Goal: Task Accomplishment & Management: Manage account settings

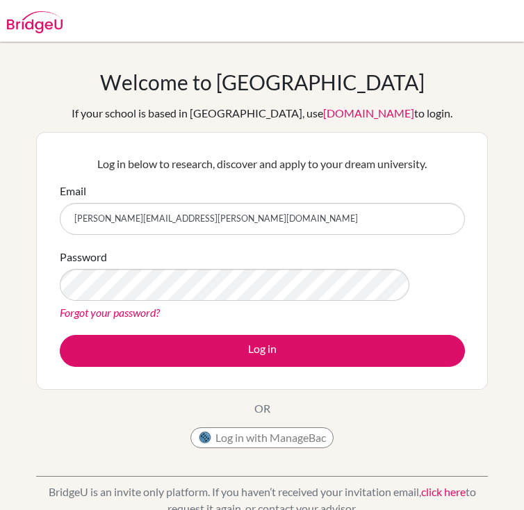
type input "[PERSON_NAME][EMAIL_ADDRESS][PERSON_NAME][DOMAIN_NAME]"
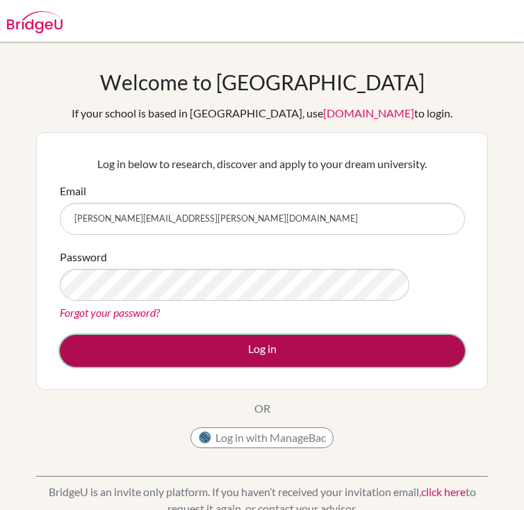
click at [287, 356] on button "Log in" at bounding box center [262, 351] width 405 height 32
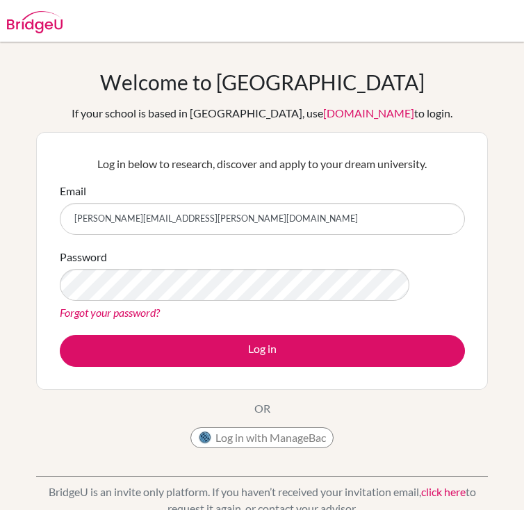
click at [160, 307] on link "Forgot your password?" at bounding box center [110, 312] width 100 height 13
